Goal: Task Accomplishment & Management: Manage account settings

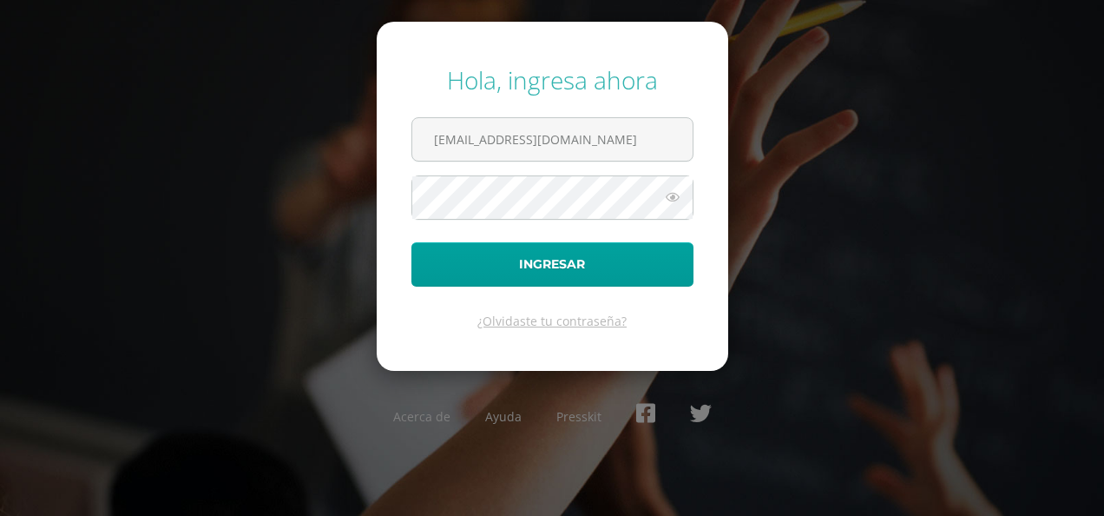
click at [671, 187] on icon at bounding box center [672, 197] width 23 height 21
click at [645, 145] on input "202008@colegioelfaro.edu.gt" at bounding box center [552, 139] width 280 height 43
click at [901, 69] on div "Hola, ingresa ahora 202008@colegioelfaro.edu.gt Ingresar ¿Olvidaste tu contrase…" at bounding box center [552, 257] width 1104 height 417
click at [679, 139] on input "202008@colegioelfaro.edu.gt" at bounding box center [552, 139] width 280 height 43
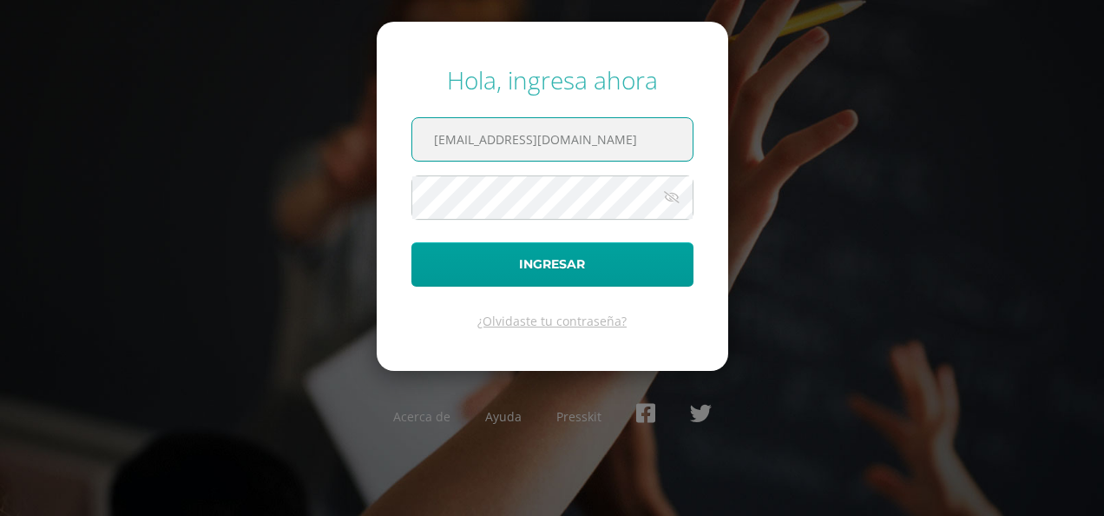
drag, startPoint x: 679, startPoint y: 139, endPoint x: 765, endPoint y: 163, distance: 89.3
click at [765, 163] on div "Hola, ingresa ahora 202008@colegioelfaro.edu.gt Ingresar ¿Olvidaste tu contrase…" at bounding box center [552, 257] width 1104 height 417
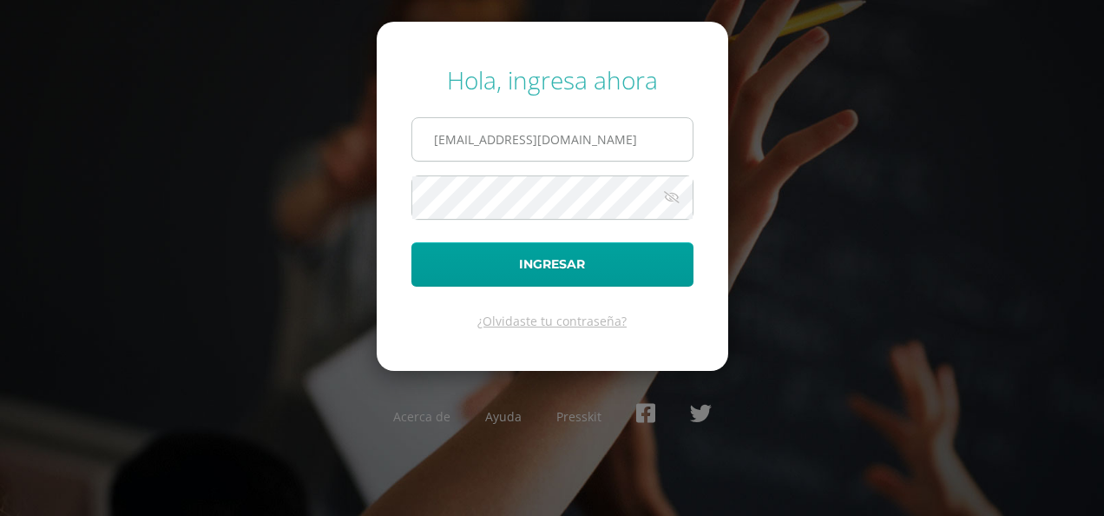
click at [476, 139] on input "202008@colegioelfaro.edu.gt" at bounding box center [552, 139] width 280 height 43
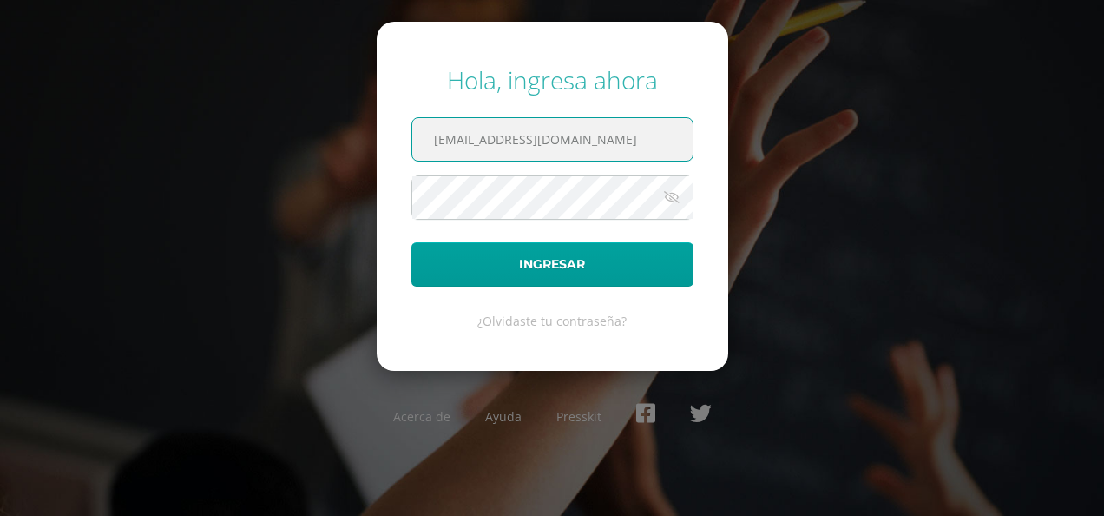
type input "[EMAIL_ADDRESS][DOMAIN_NAME]"
click at [411, 242] on button "Ingresar" at bounding box center [552, 264] width 282 height 44
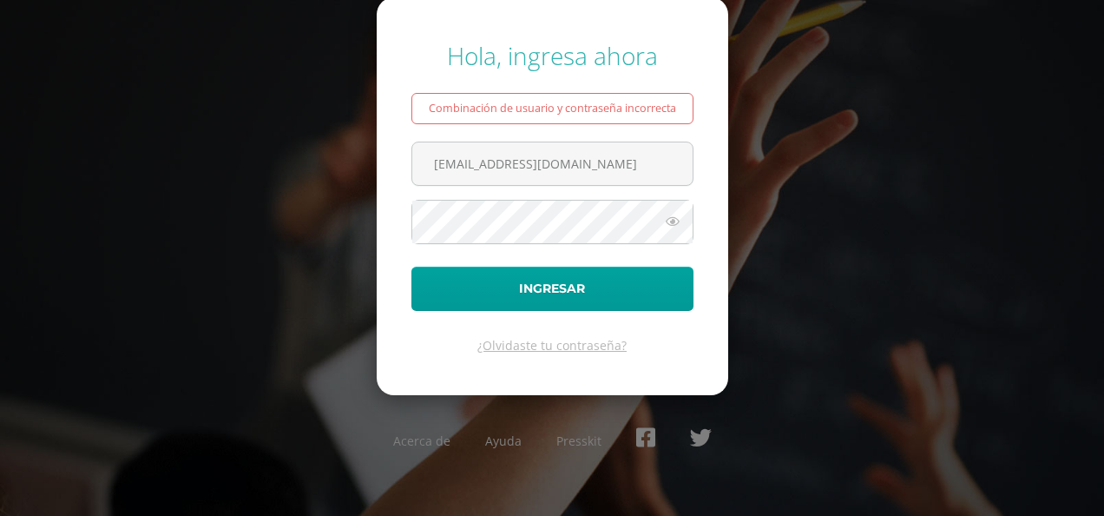
click at [517, 190] on form "Hola, ingresa ahora Combinación de usuario y contraseña incorrecta [EMAIL_ADDRE…" at bounding box center [552, 195] width 351 height 397
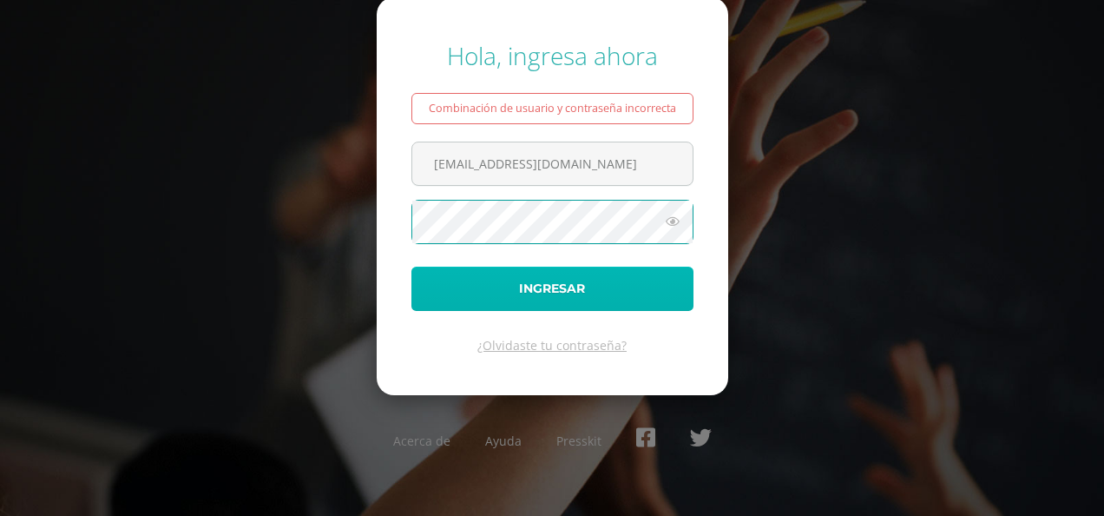
click at [438, 290] on button "Ingresar" at bounding box center [552, 288] width 282 height 44
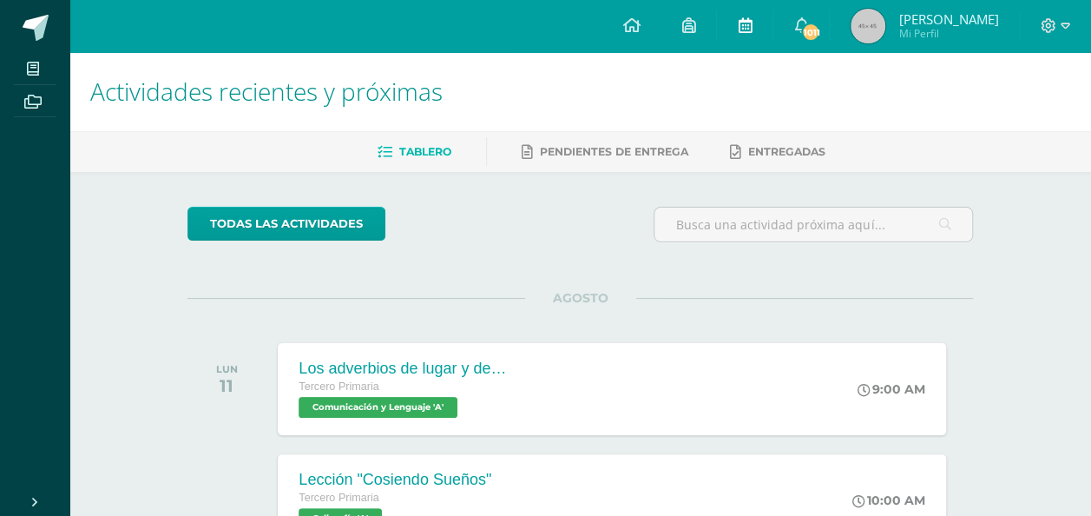
click at [728, 16] on link at bounding box center [745, 26] width 56 height 52
click at [732, 22] on link at bounding box center [745, 26] width 56 height 52
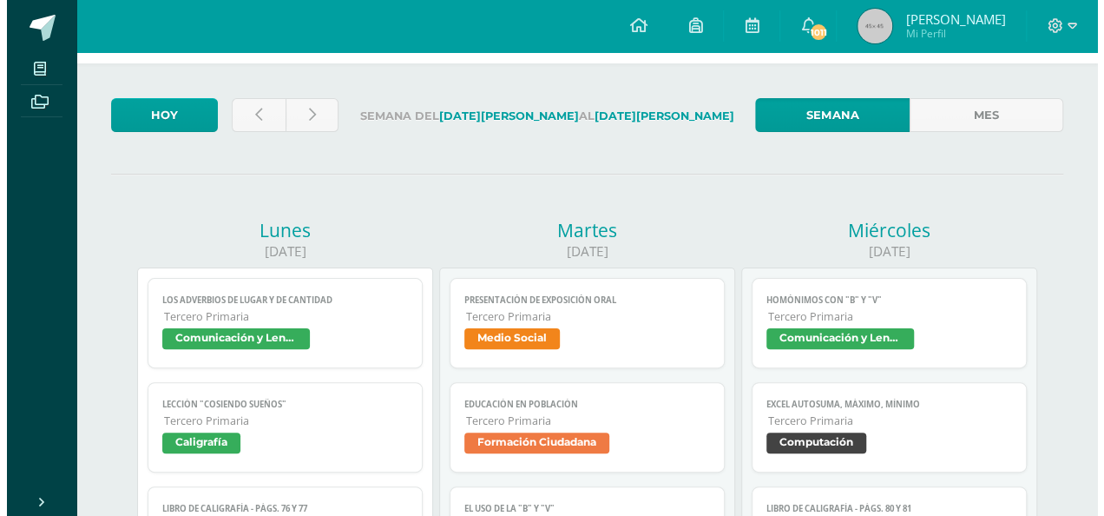
scroll to position [69, 0]
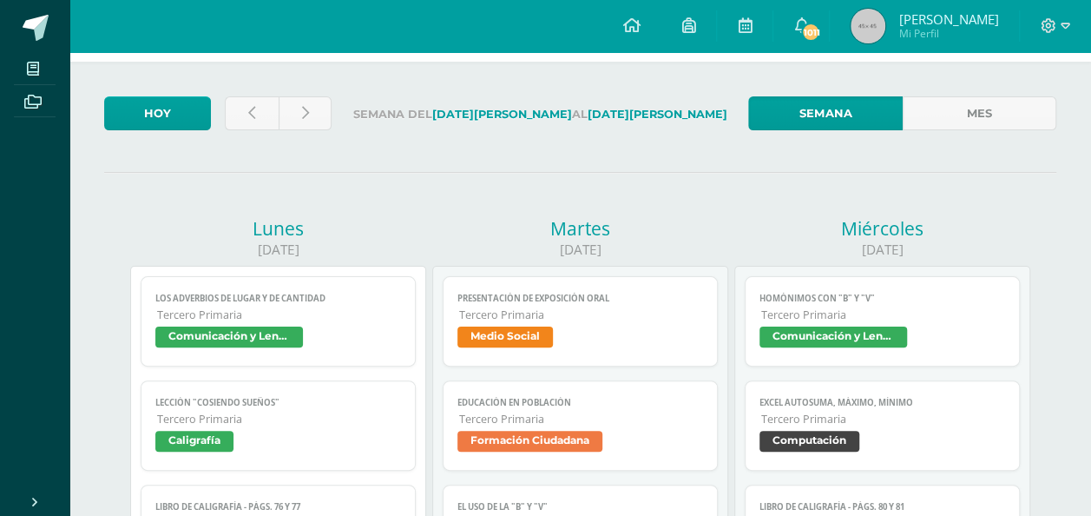
click at [531, 336] on span "Medio Social" at bounding box center [504, 336] width 95 height 21
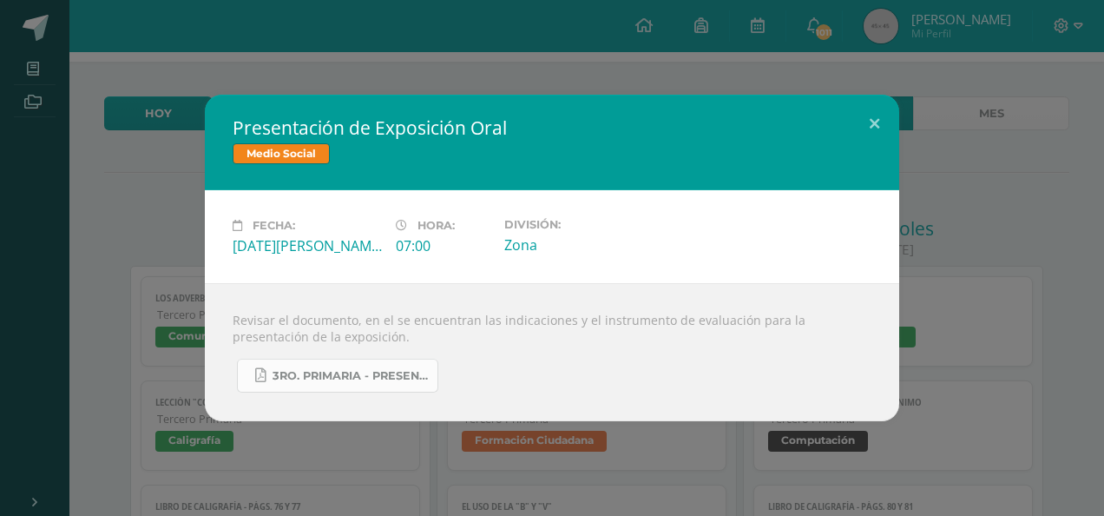
click at [412, 378] on span "3ro. Primaria - Presentación de Exposición Oral.pdf" at bounding box center [351, 376] width 156 height 14
click at [401, 366] on link "3ro. Primaria - Presentación de Exposición Oral.pdf" at bounding box center [337, 375] width 201 height 34
